Goal: Task Accomplishment & Management: Use online tool/utility

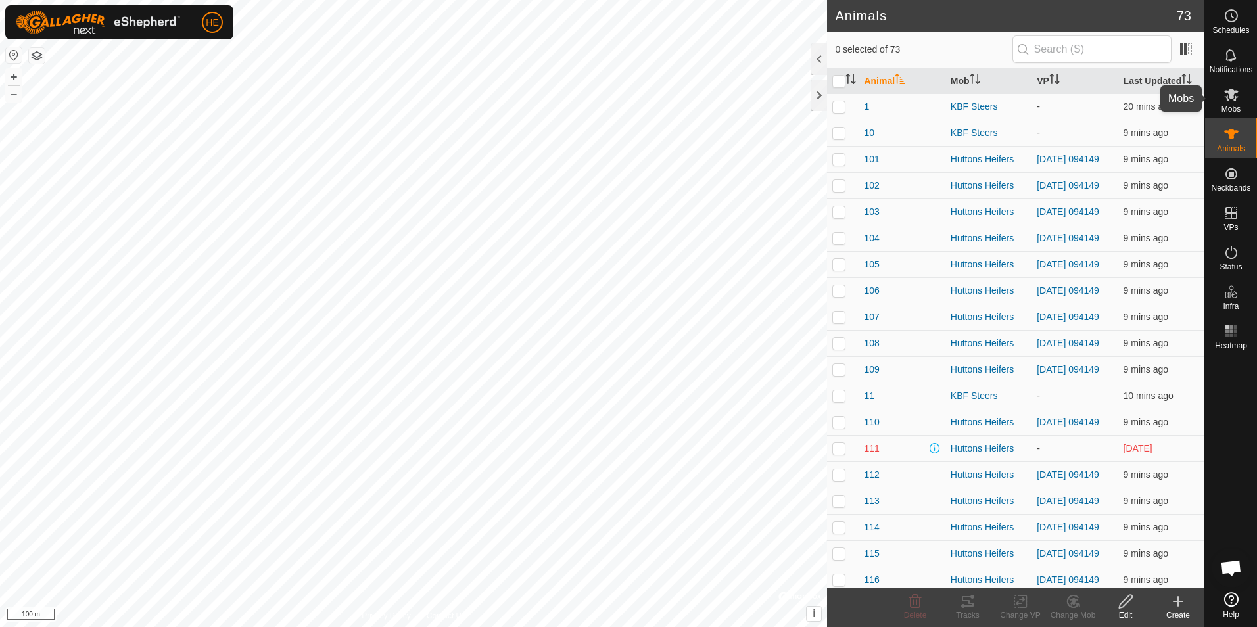
click at [1234, 96] on icon at bounding box center [1232, 95] width 16 height 16
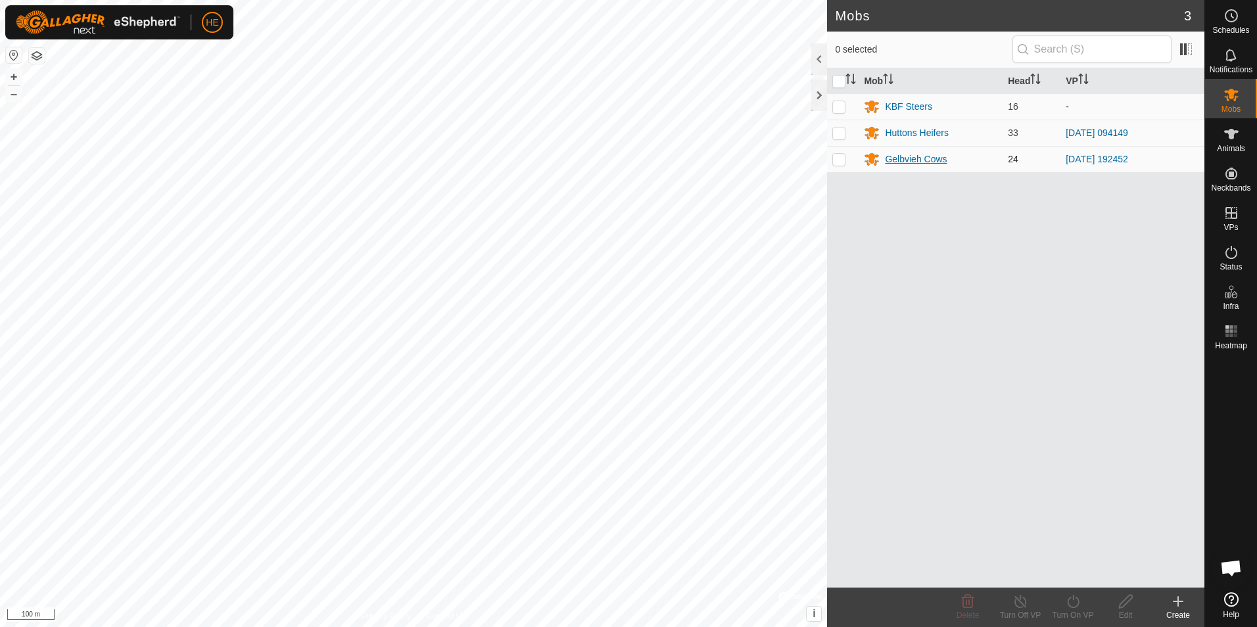
click at [906, 158] on div "Gelbvieh Cows" at bounding box center [916, 160] width 62 height 14
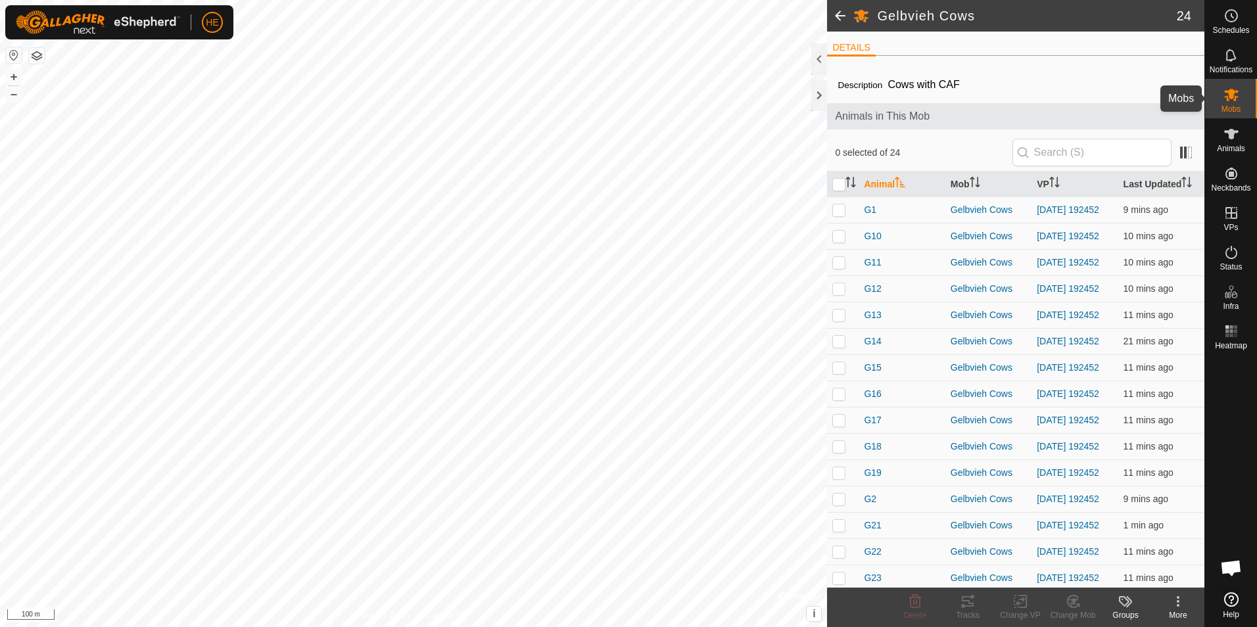
click at [1226, 103] on es-mob-svg-icon at bounding box center [1232, 94] width 24 height 21
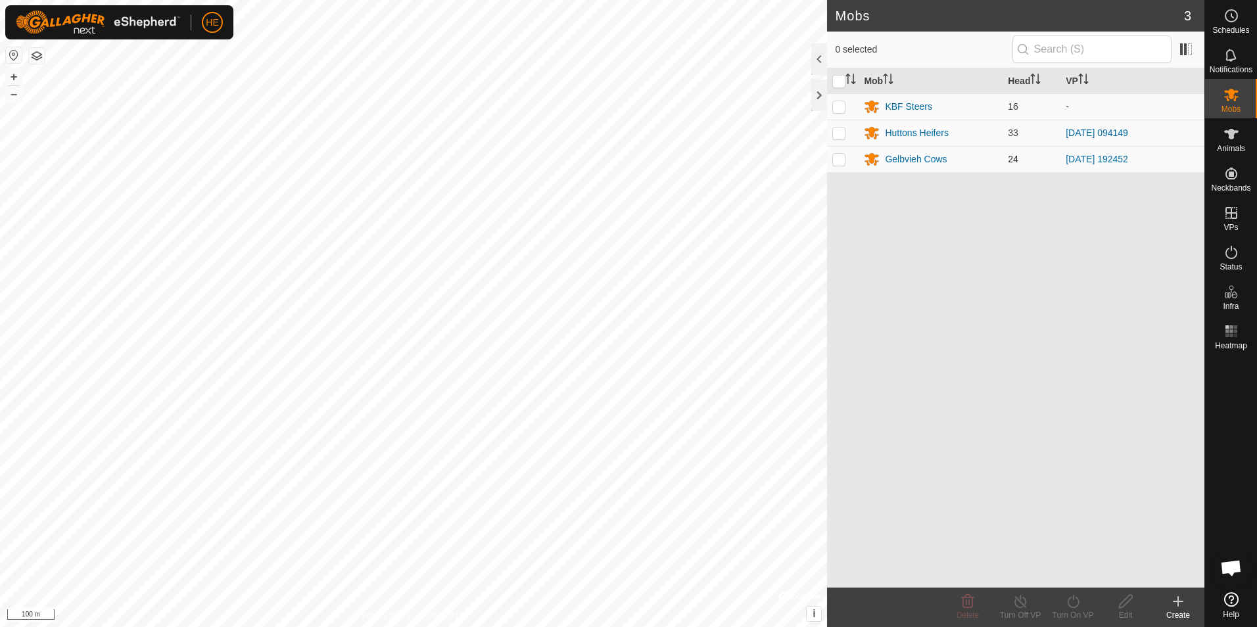
click at [840, 159] on p-checkbox at bounding box center [839, 159] width 13 height 11
checkbox input "true"
click at [1123, 604] on icon at bounding box center [1126, 602] width 16 height 16
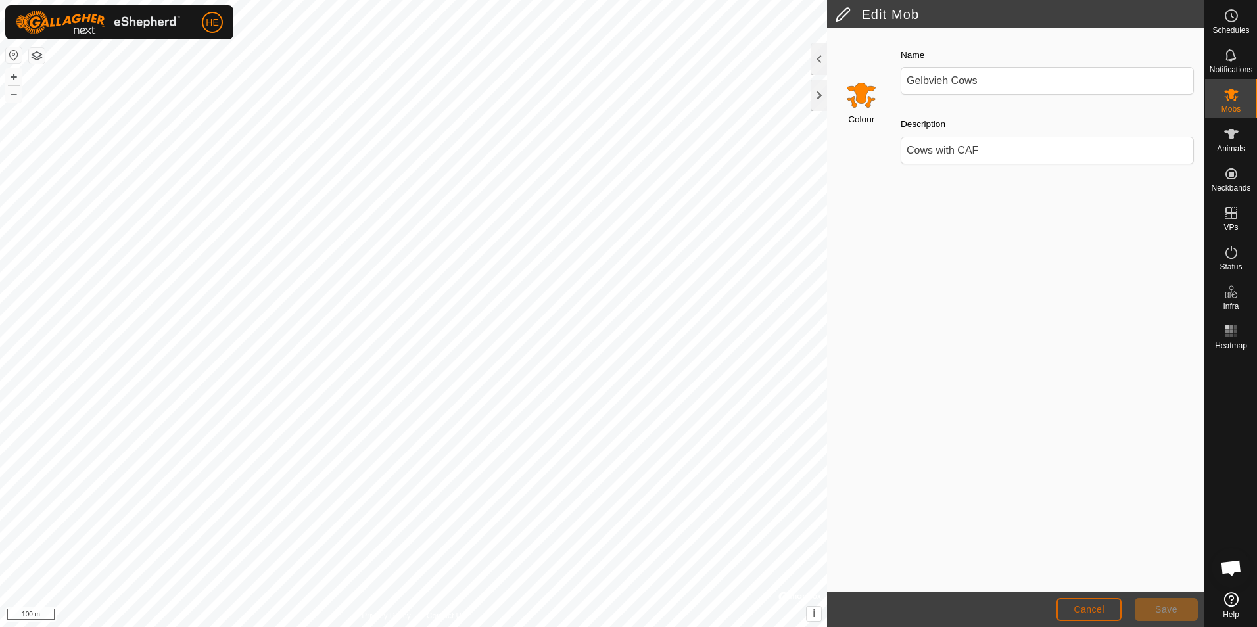
click at [1095, 608] on span "Cancel" at bounding box center [1089, 609] width 31 height 11
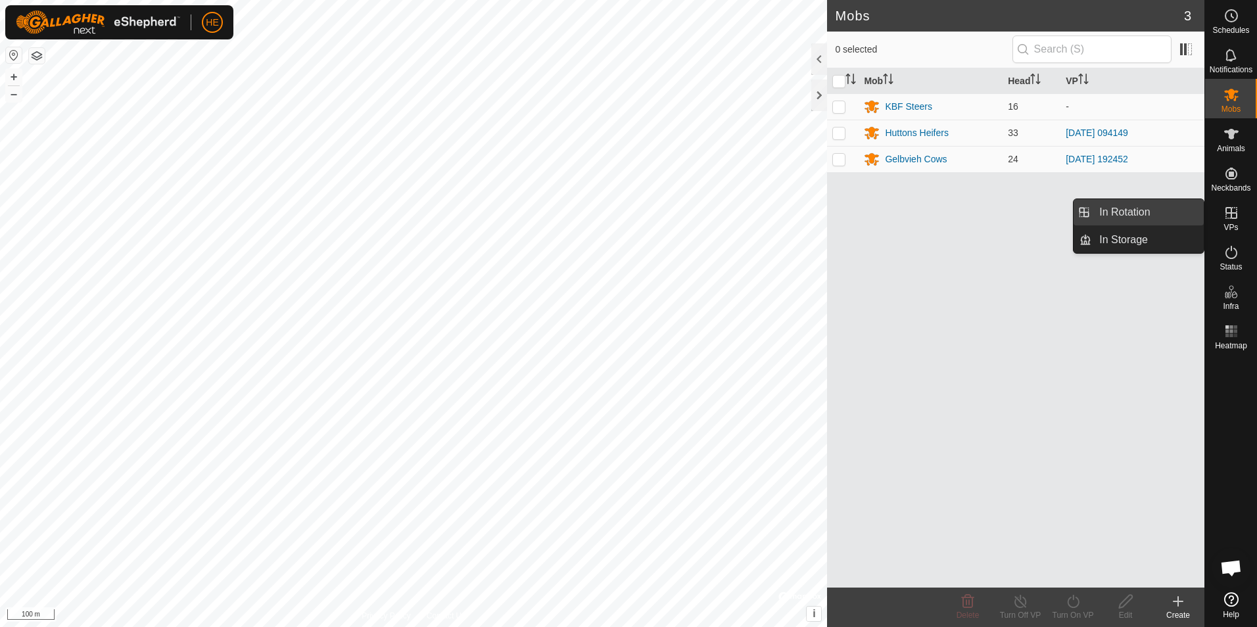
click at [1159, 210] on link "In Rotation" at bounding box center [1148, 212] width 112 height 26
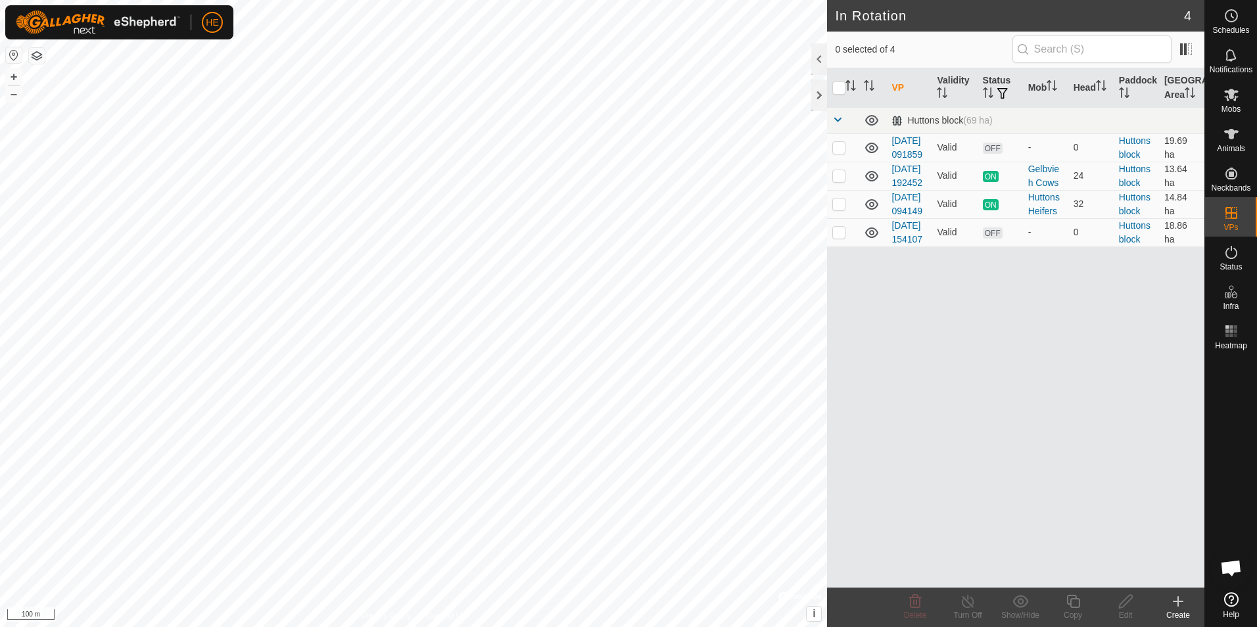
click at [1173, 602] on icon at bounding box center [1179, 602] width 16 height 16
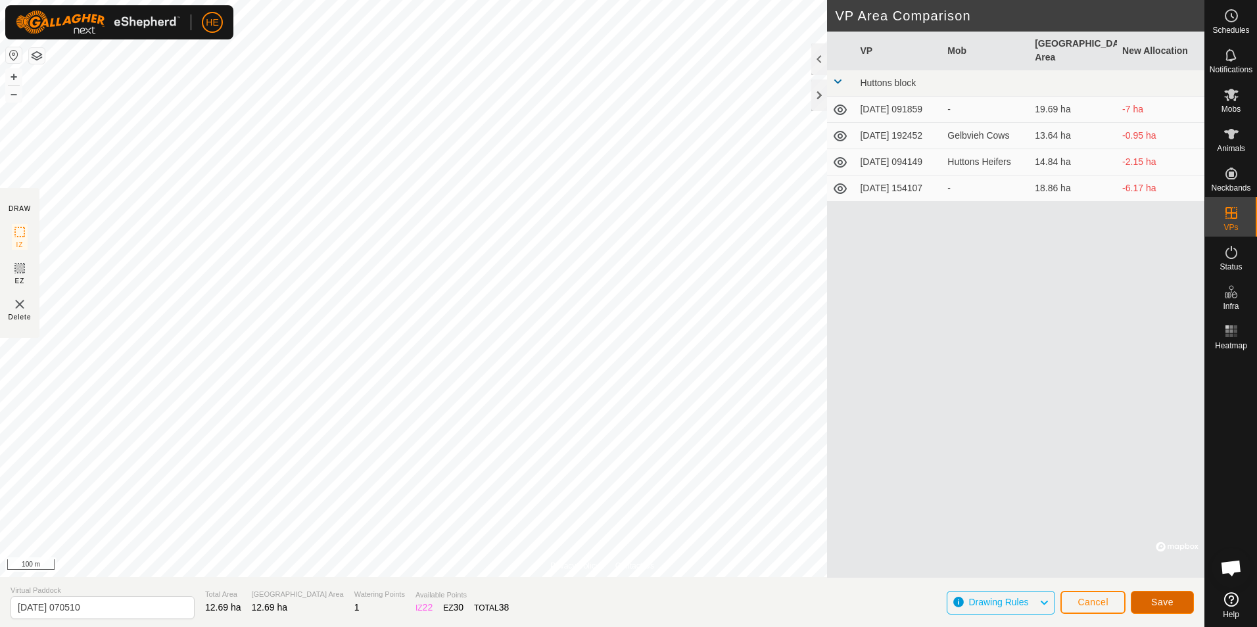
click at [1158, 599] on span "Save" at bounding box center [1163, 602] width 22 height 11
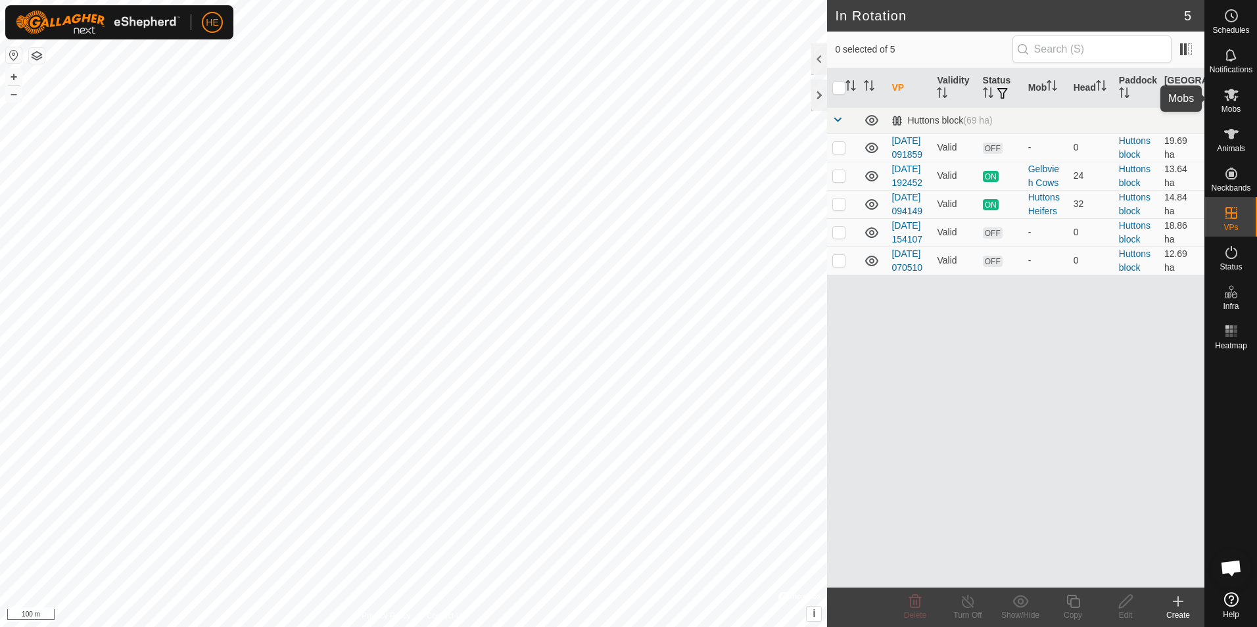
click at [1231, 94] on icon at bounding box center [1232, 95] width 14 height 12
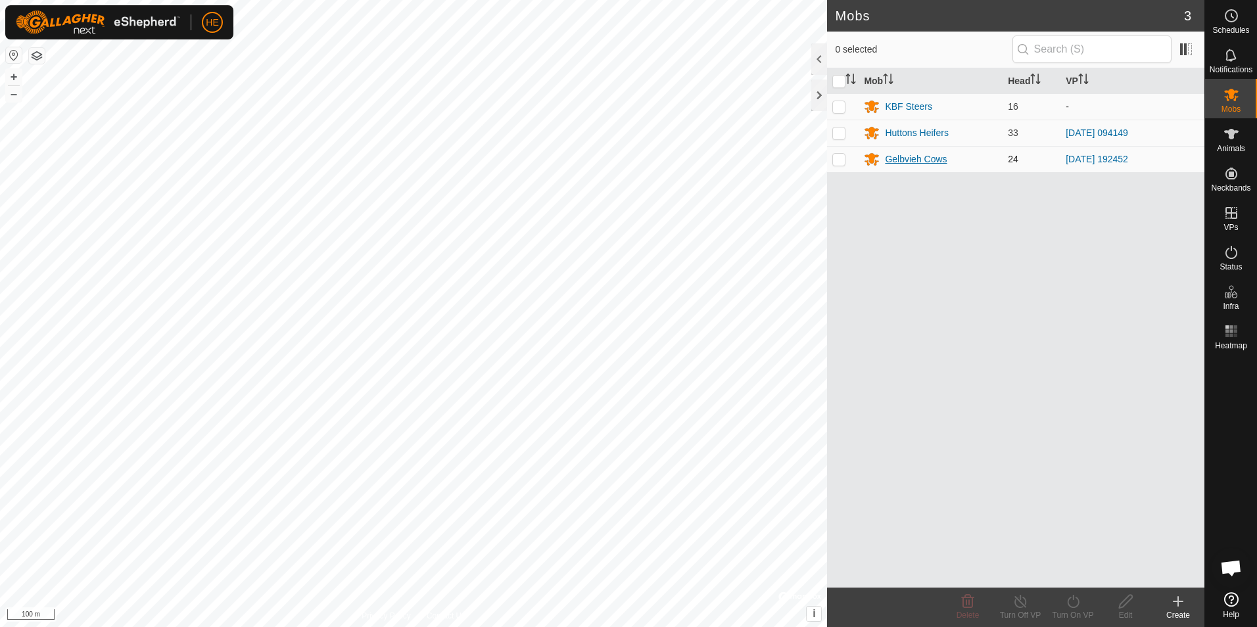
click at [901, 159] on div "Gelbvieh Cows" at bounding box center [916, 160] width 62 height 14
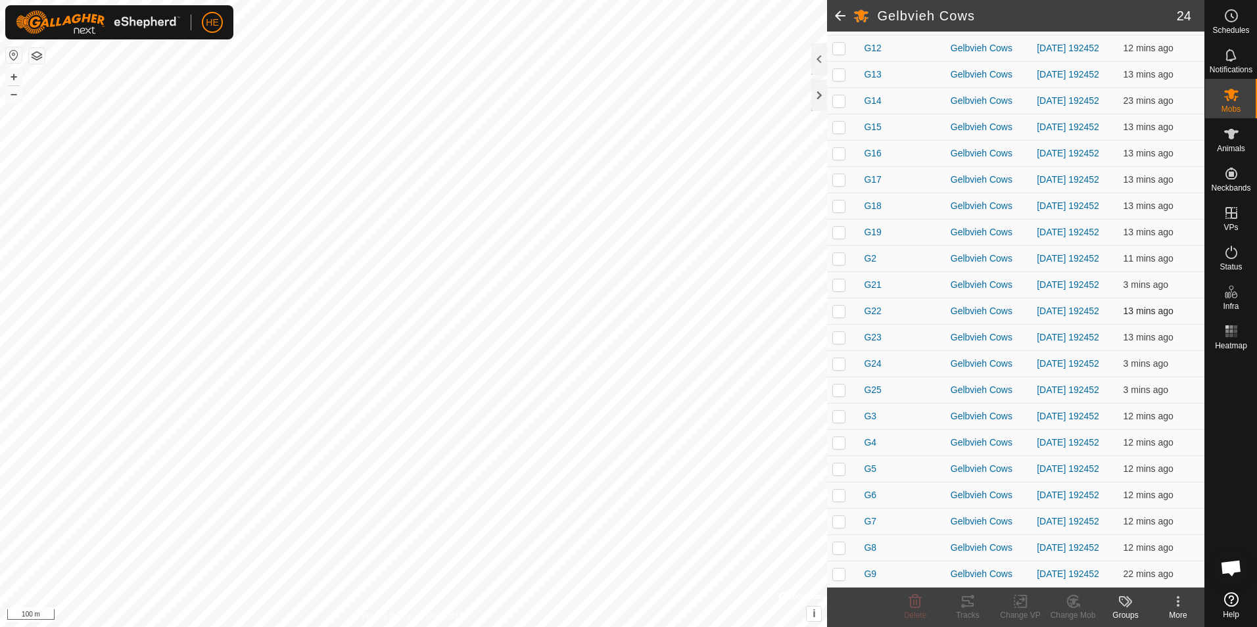
scroll to position [288, 0]
click at [839, 575] on p-checkbox at bounding box center [839, 574] width 13 height 11
checkbox input "true"
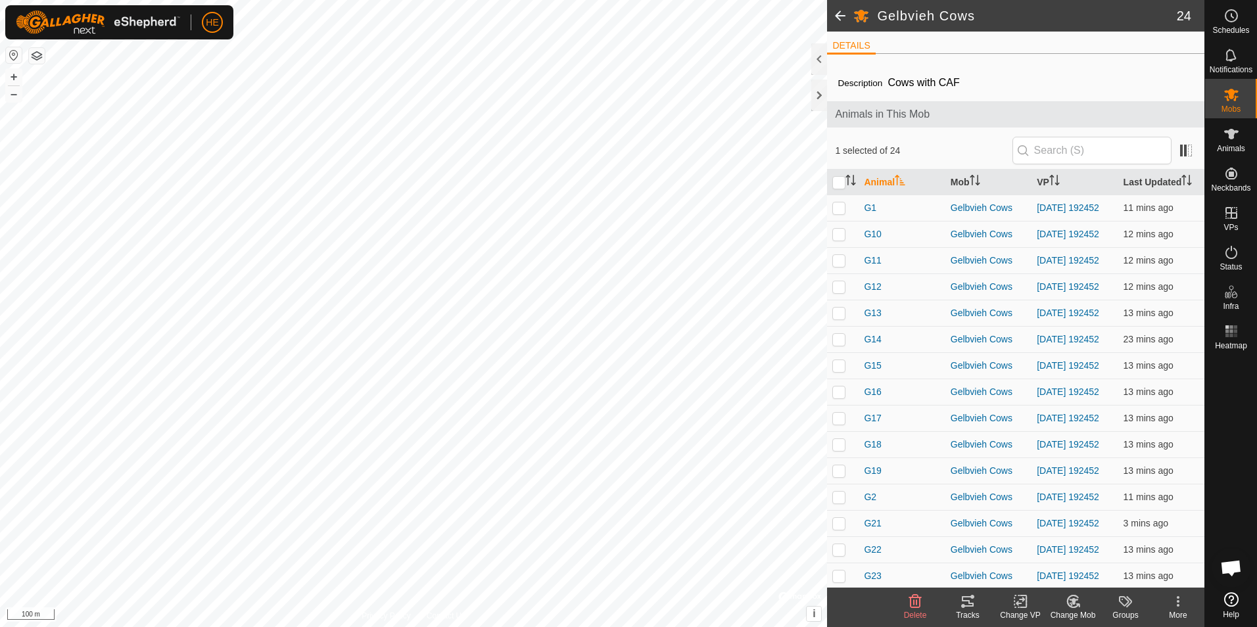
scroll to position [0, 0]
click at [842, 187] on input "checkbox" at bounding box center [839, 184] width 13 height 13
checkbox input "true"
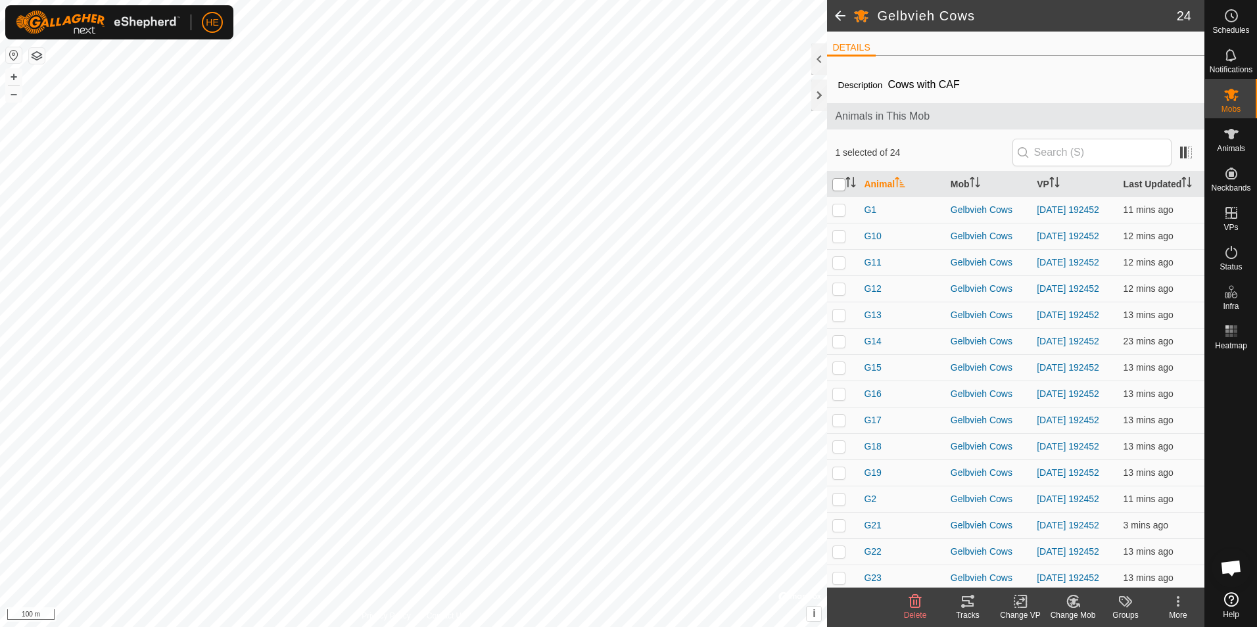
checkbox input "true"
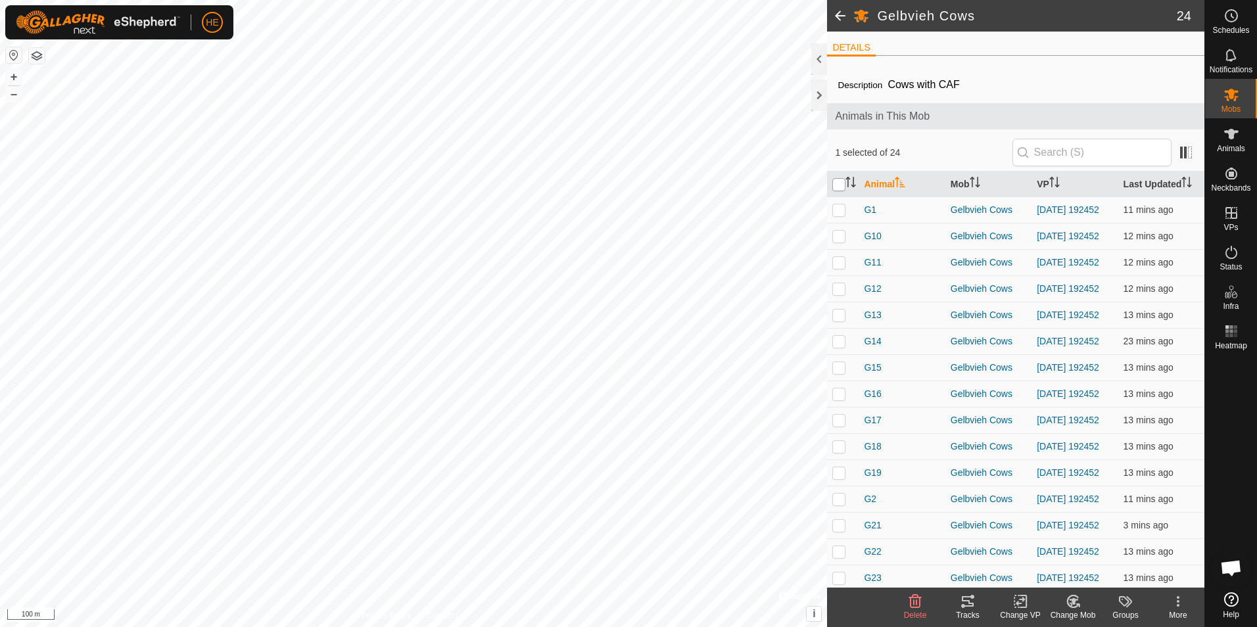
checkbox input "true"
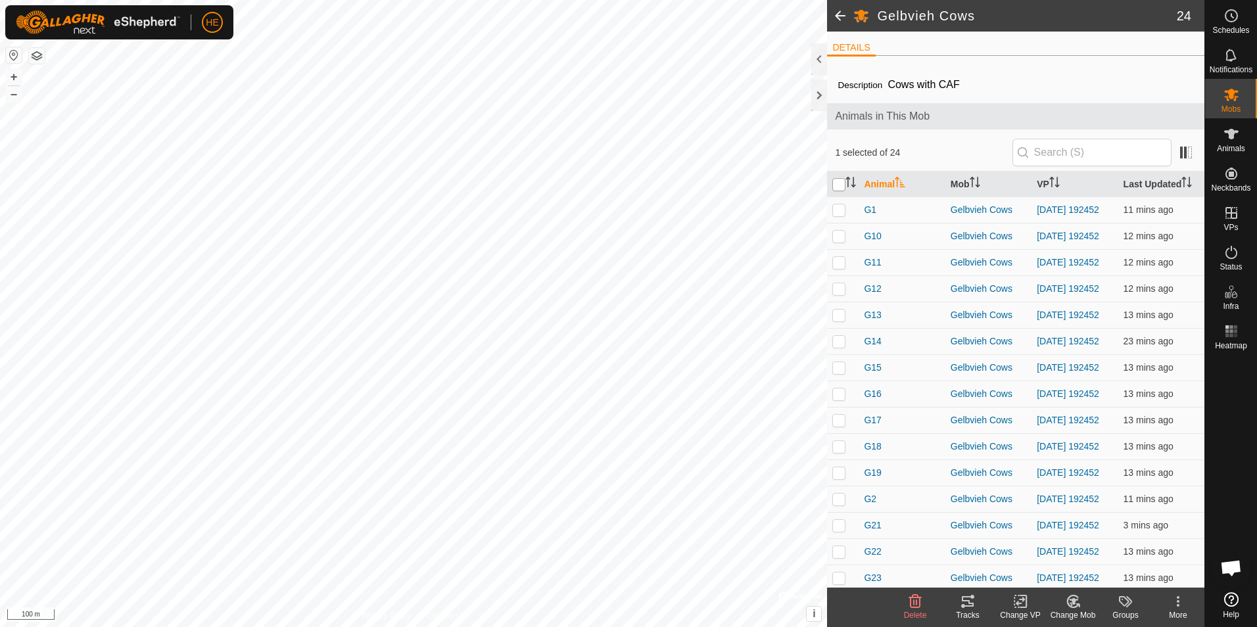
checkbox input "true"
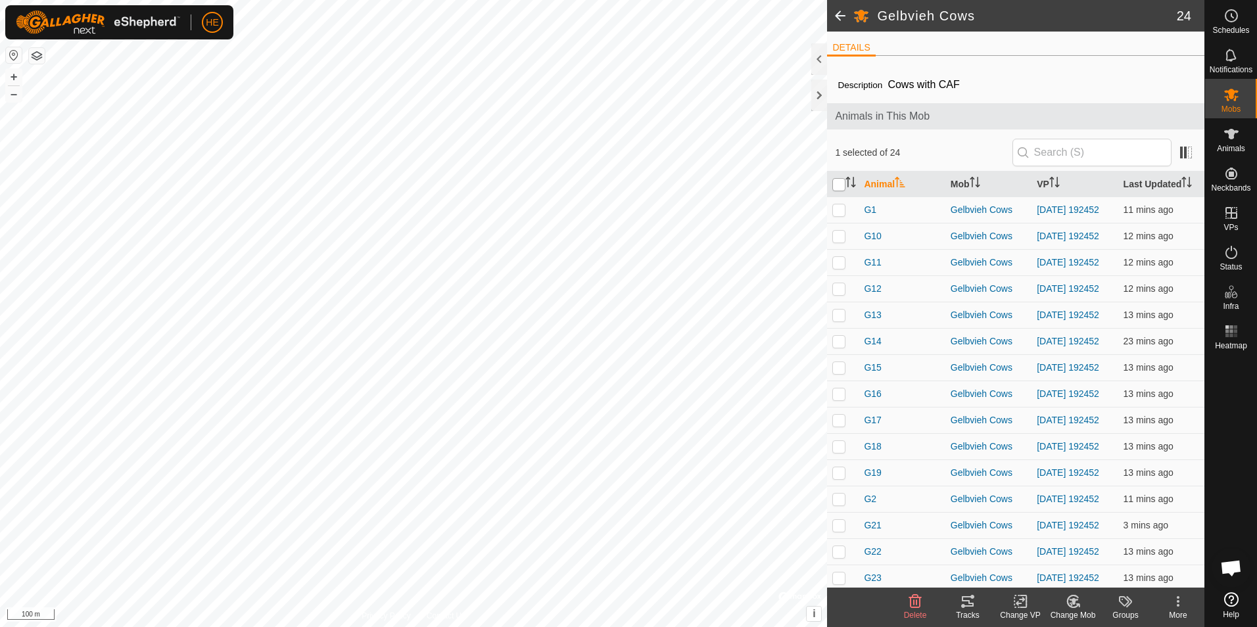
checkbox input "true"
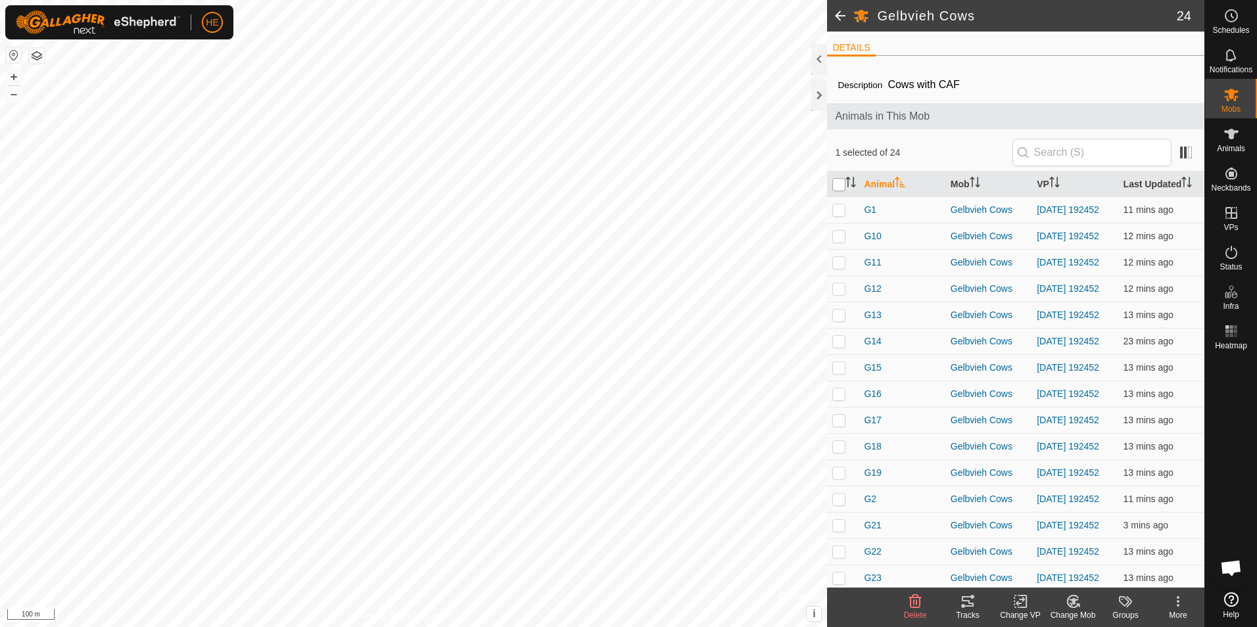
checkbox input "true"
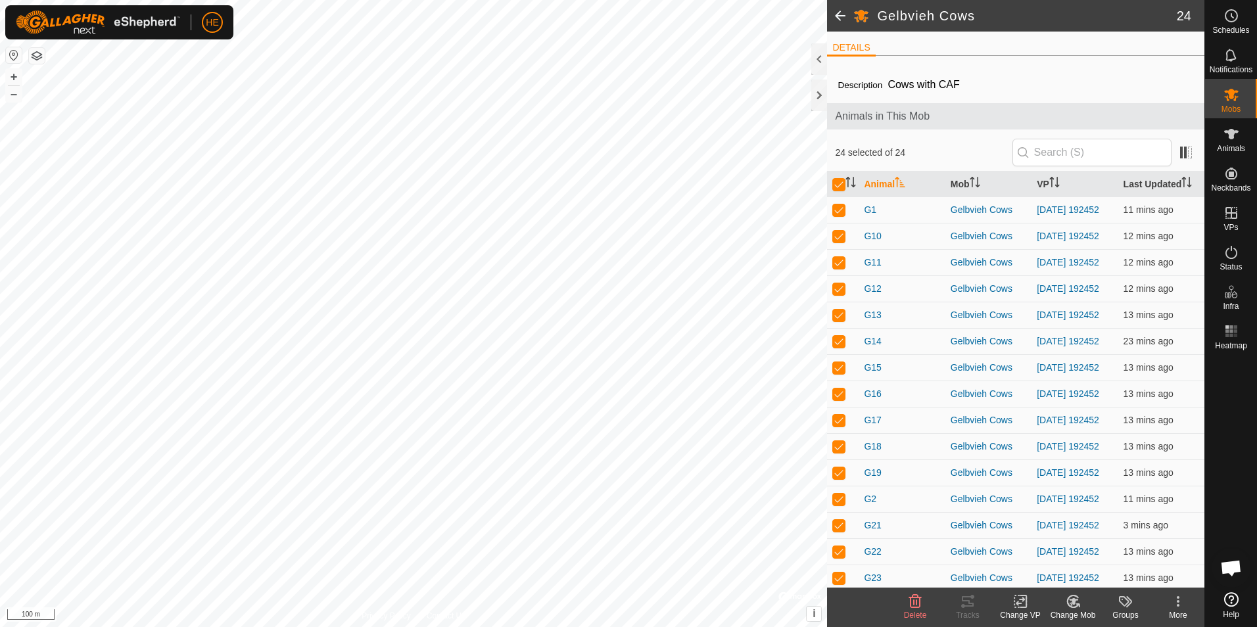
click at [1021, 606] on icon at bounding box center [1021, 602] width 16 height 16
click at [1045, 547] on link "Choose VP..." at bounding box center [1060, 545] width 130 height 26
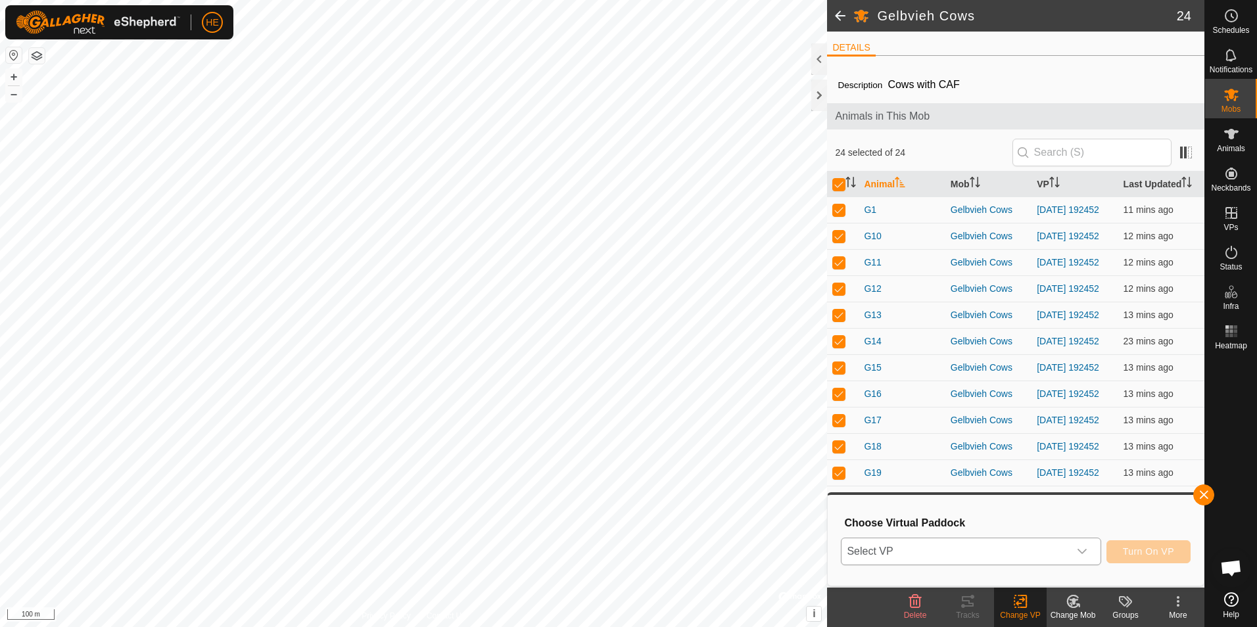
click at [1084, 548] on icon "dropdown trigger" at bounding box center [1082, 552] width 11 height 11
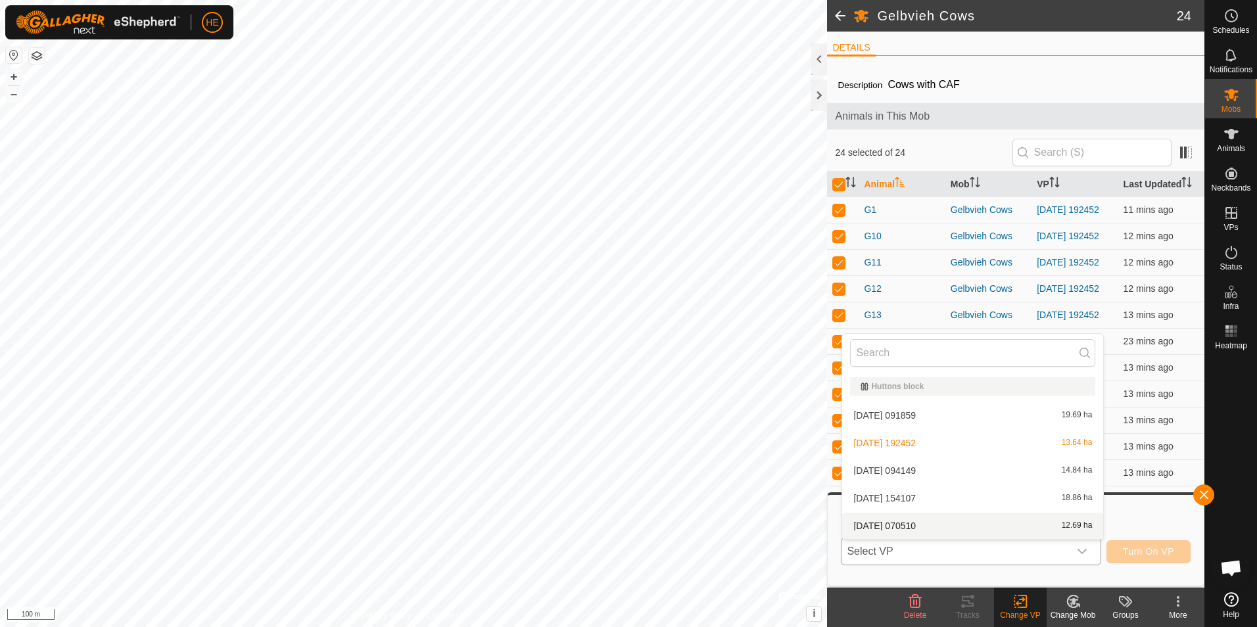
click at [916, 525] on span "[DATE] 070510" at bounding box center [885, 526] width 62 height 9
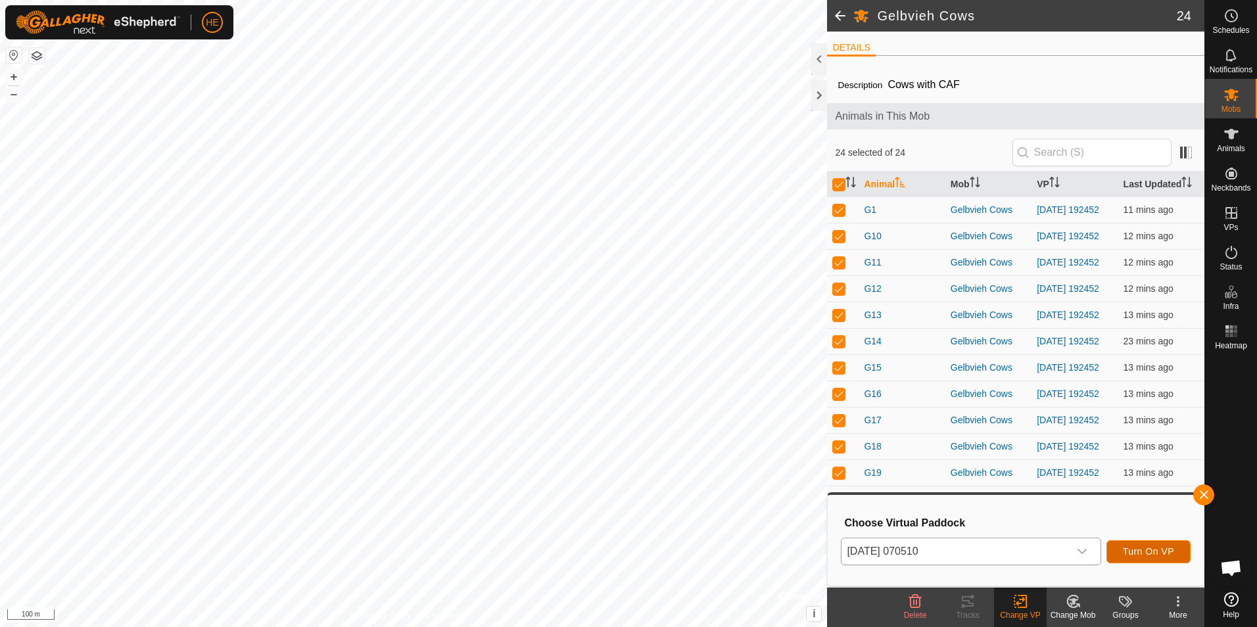
click at [1153, 548] on span "Turn On VP" at bounding box center [1148, 552] width 51 height 11
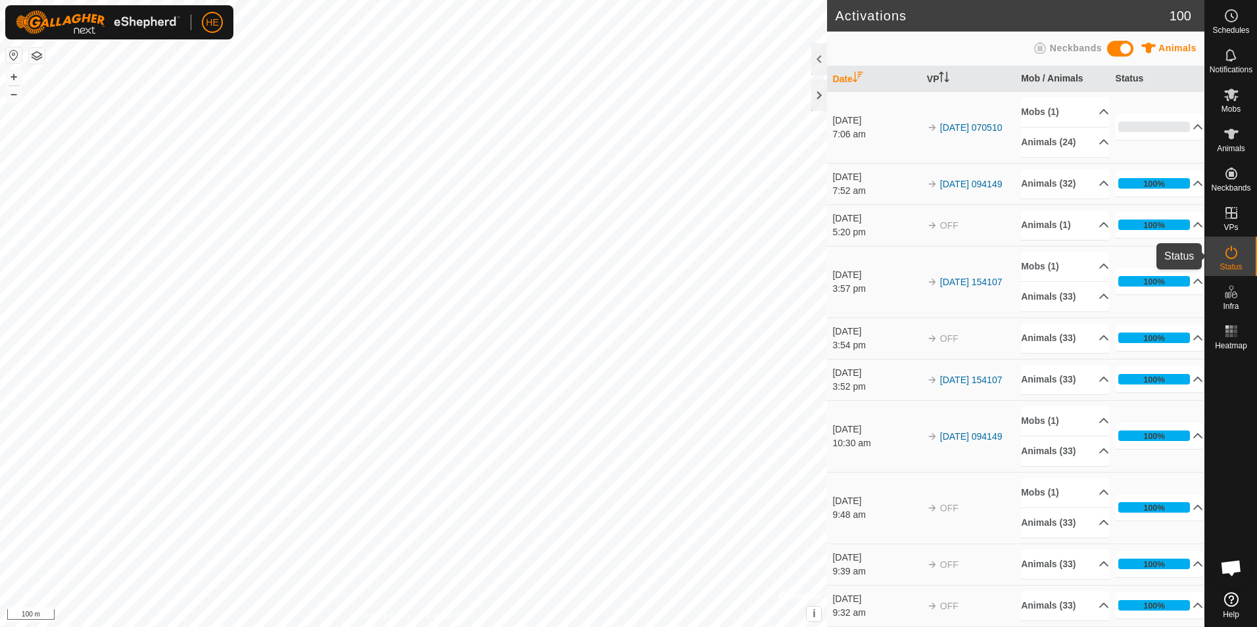
click at [1229, 251] on icon at bounding box center [1232, 253] width 16 height 16
click at [491, 478] on div "HE Schedules Notifications Mobs Animals Neckbands VPs Status Infra Heatmap Help…" at bounding box center [628, 313] width 1257 height 627
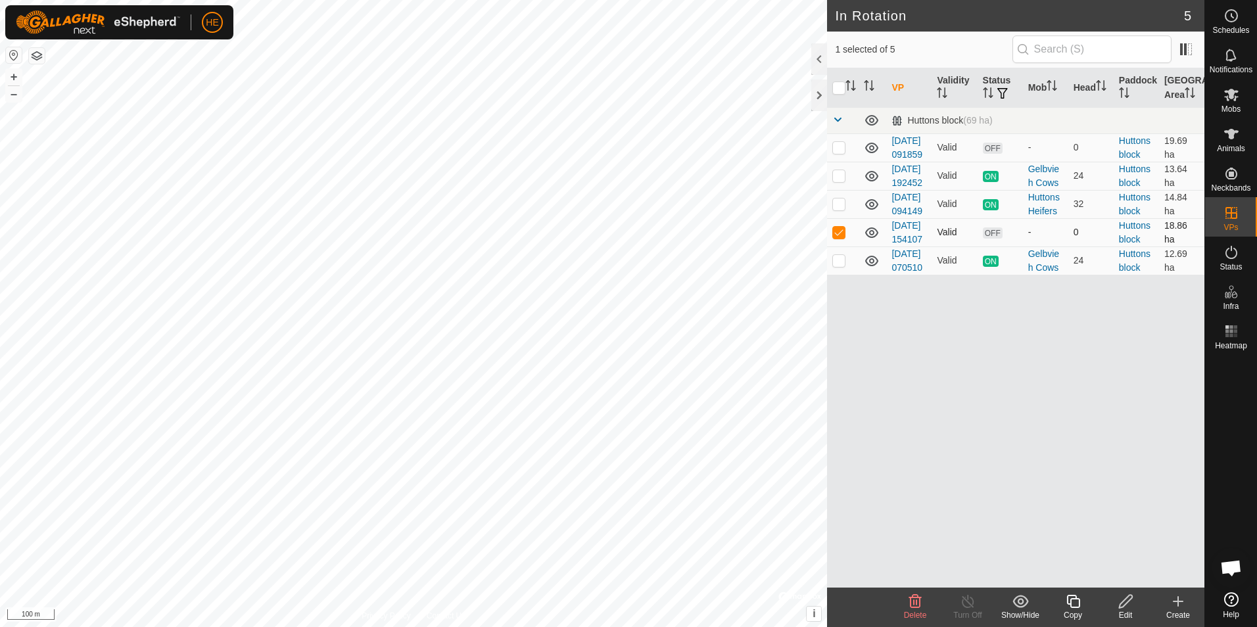
click at [838, 237] on p-checkbox at bounding box center [839, 232] width 13 height 11
checkbox input "false"
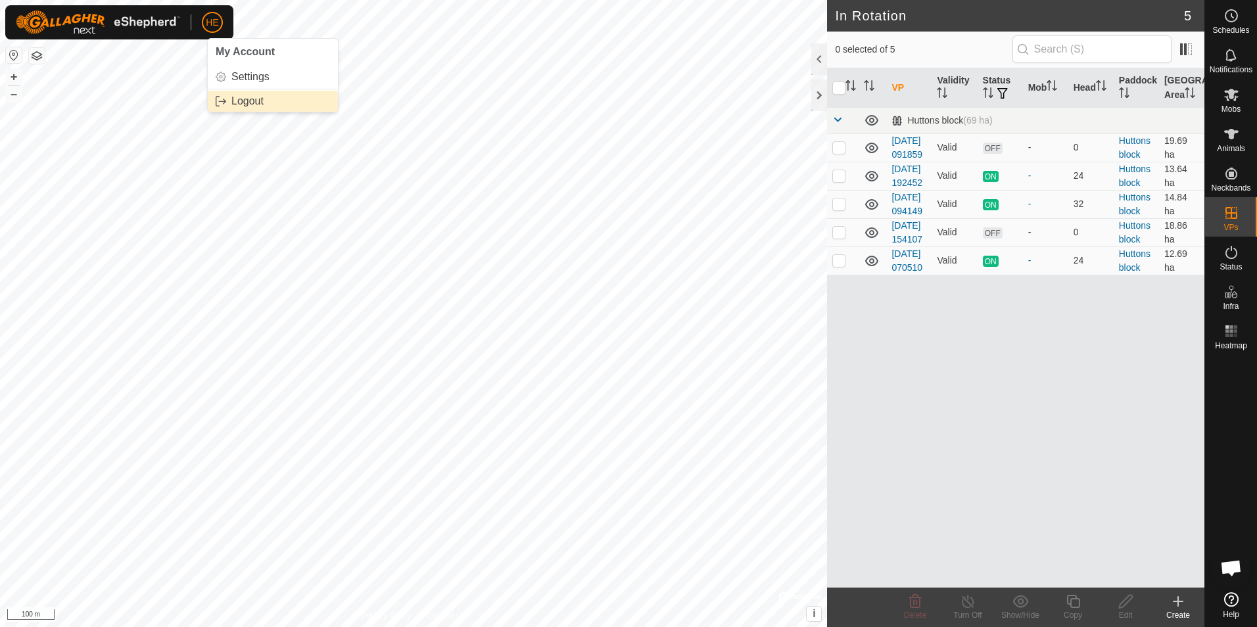
click at [235, 99] on link "Logout" at bounding box center [273, 101] width 130 height 21
